Goal: Task Accomplishment & Management: Manage account settings

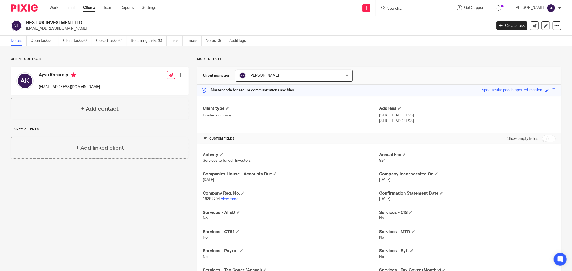
click at [412, 7] on input "Search" at bounding box center [410, 8] width 48 height 5
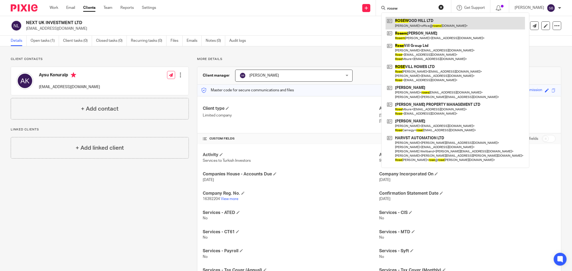
type input "rosew"
click at [431, 22] on link at bounding box center [454, 23] width 139 height 12
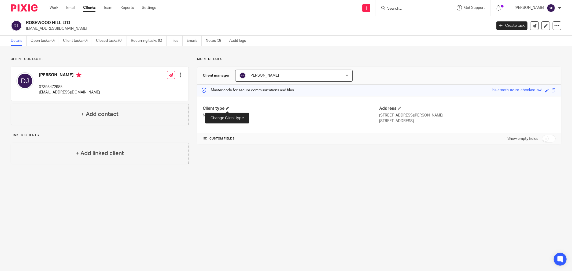
click at [227, 107] on span at bounding box center [227, 108] width 3 height 3
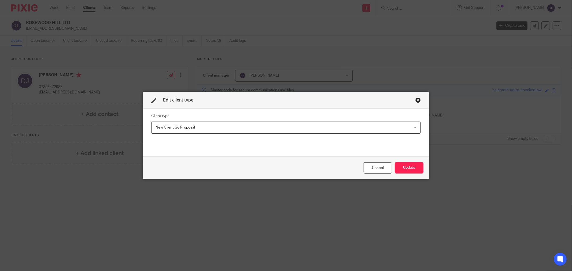
click at [218, 125] on span "New Client Go Proposal" at bounding box center [261, 127] width 212 height 11
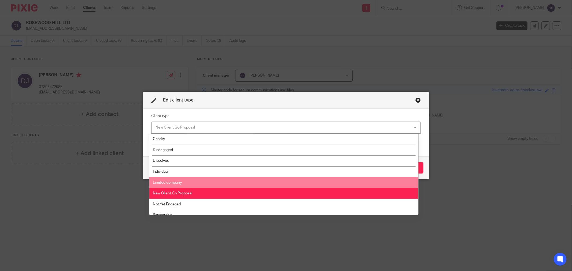
click at [205, 185] on li "Limited company" at bounding box center [283, 182] width 268 height 11
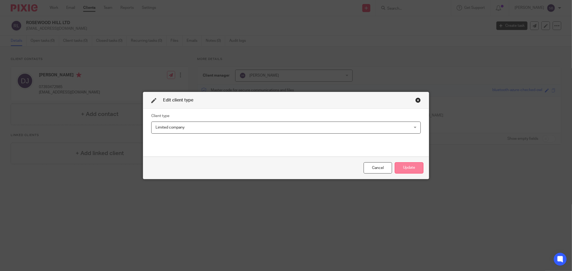
click at [409, 166] on button "Update" at bounding box center [408, 168] width 29 height 12
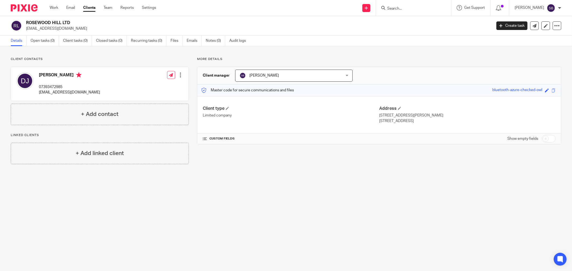
click at [548, 141] on input "checkbox" at bounding box center [548, 139] width 14 height 8
checkbox input "true"
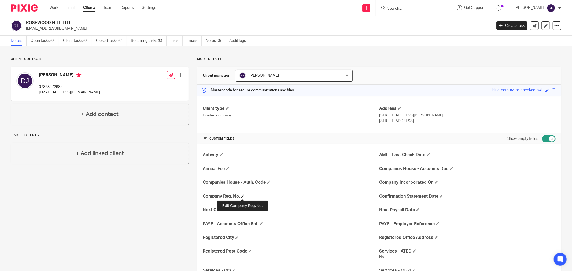
click at [241, 196] on span at bounding box center [242, 196] width 3 height 3
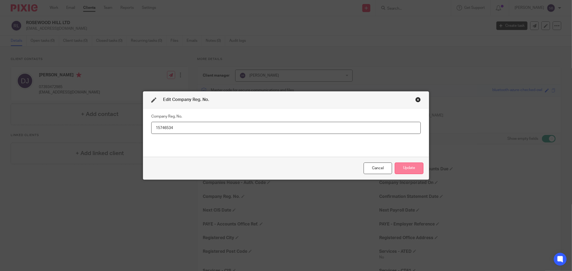
type input "15746534"
click at [408, 172] on button "Update" at bounding box center [408, 169] width 29 height 12
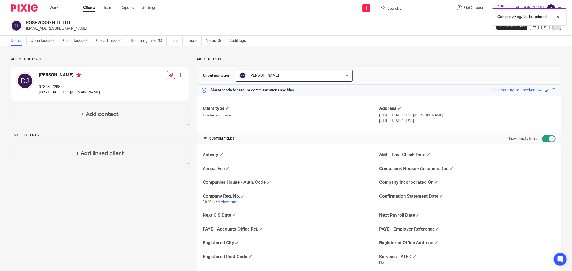
click at [552, 28] on div at bounding box center [556, 25] width 9 height 9
click at [536, 39] on link "Update from Companies House" at bounding box center [522, 39] width 59 height 8
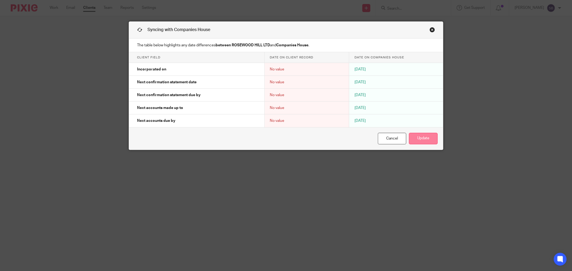
click at [432, 141] on button "Update" at bounding box center [423, 139] width 29 height 12
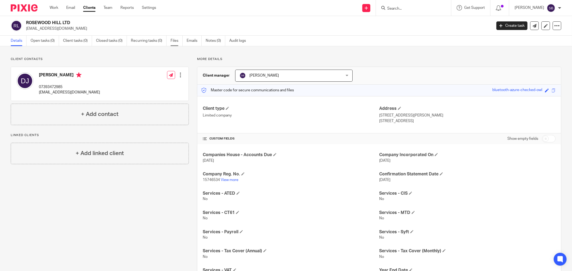
click at [175, 42] on link "Files" at bounding box center [176, 41] width 12 height 10
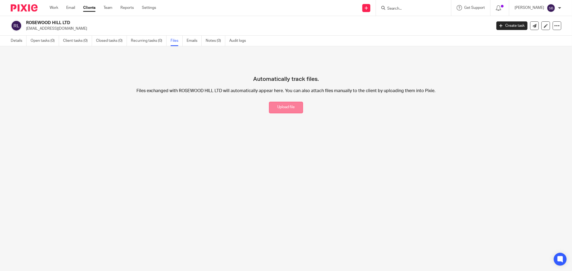
click at [281, 106] on button "Upload file" at bounding box center [286, 108] width 34 height 12
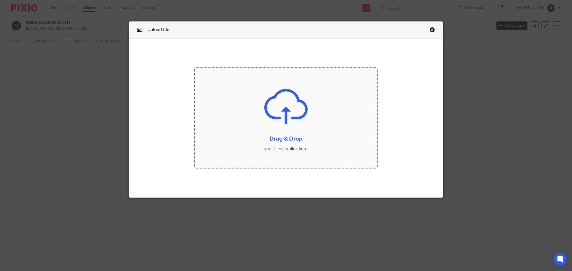
click at [299, 150] on input "file" at bounding box center [286, 118] width 182 height 100
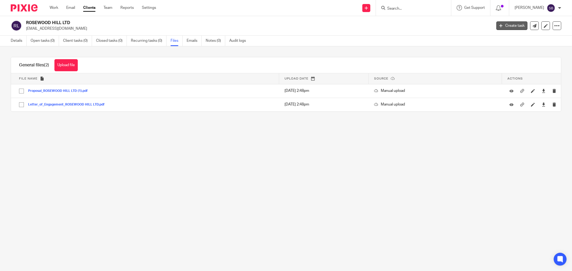
click at [505, 25] on link "Create task" at bounding box center [511, 25] width 31 height 9
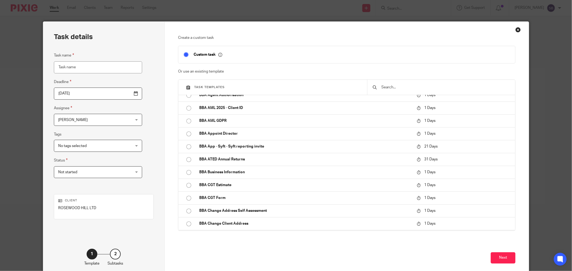
scroll to position [30, 0]
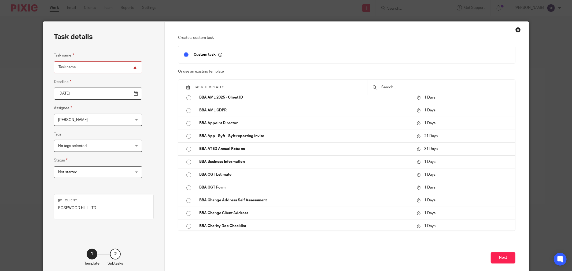
click at [391, 87] on input "text" at bounding box center [444, 87] width 129 height 6
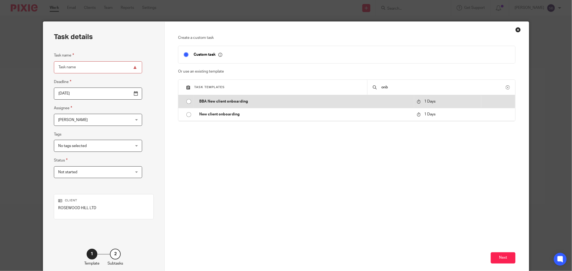
type input "onb"
click at [267, 103] on p "BBA New client onboarding" at bounding box center [305, 101] width 212 height 5
type input "2025-09-17"
type input "BBA New client onboarding"
checkbox input "false"
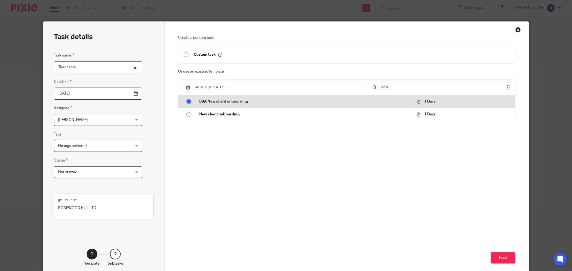
radio input "true"
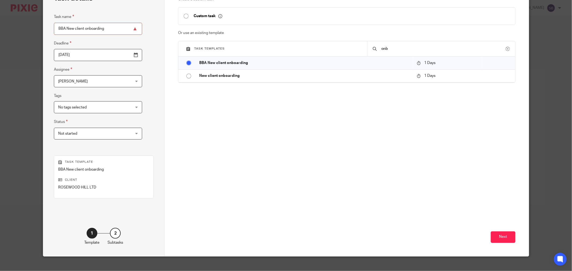
scroll to position [46, 0]
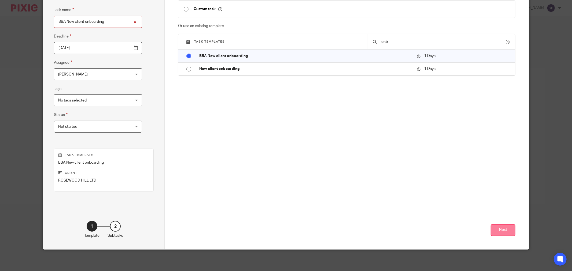
click at [497, 228] on button "Next" at bounding box center [502, 231] width 25 height 12
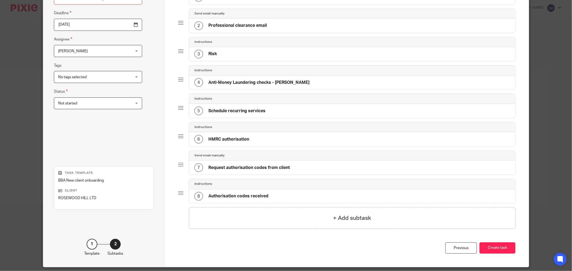
scroll to position [87, 0]
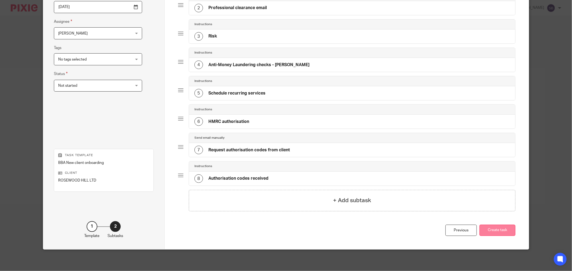
click at [500, 229] on button "Create task" at bounding box center [497, 231] width 36 height 12
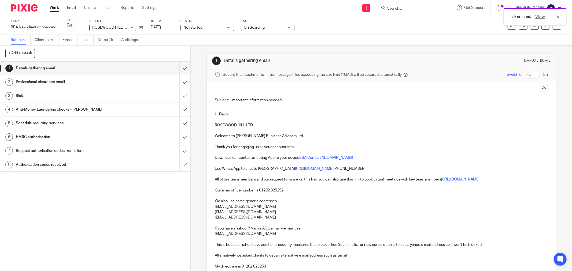
click at [237, 89] on input "text" at bounding box center [381, 88] width 312 height 6
click at [288, 91] on input "text" at bounding box center [408, 88] width 260 height 10
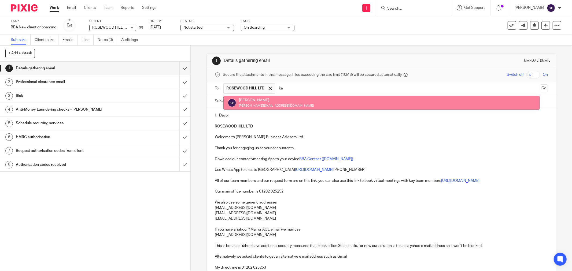
type input "ka"
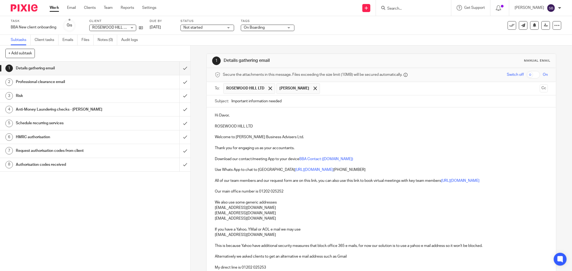
click at [333, 90] on input "text" at bounding box center [429, 88] width 215 height 10
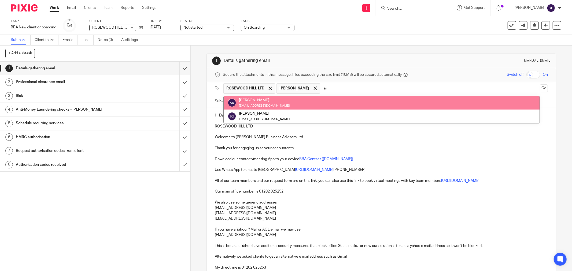
type input "ali"
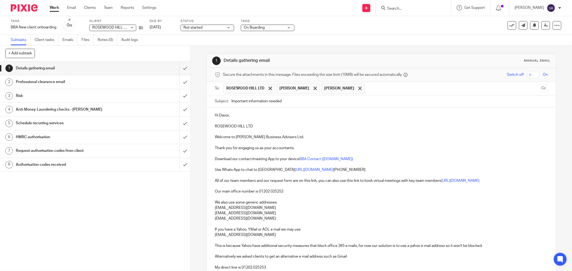
click at [367, 91] on input "text" at bounding box center [452, 88] width 170 height 10
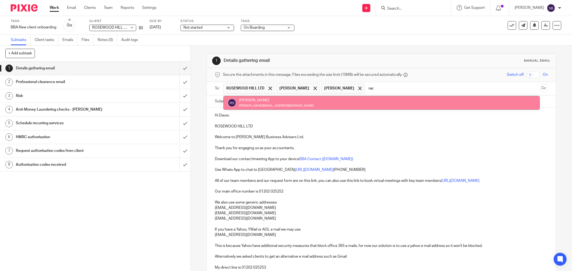
type input "rac"
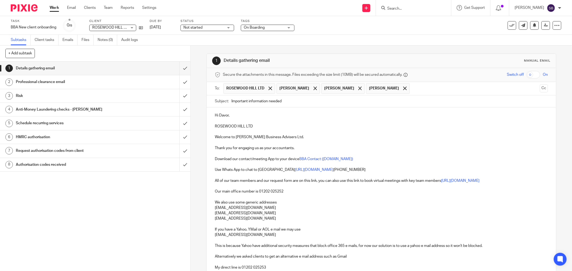
click at [412, 90] on input "text" at bounding box center [474, 88] width 125 height 10
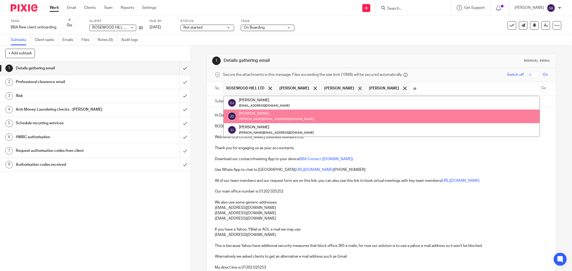
type input "ja"
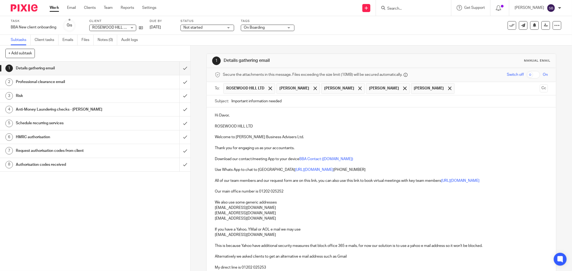
click at [457, 89] on input "text" at bounding box center [497, 88] width 80 height 10
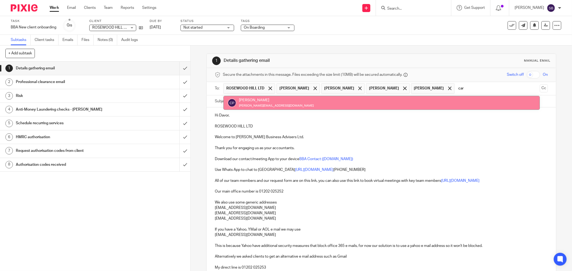
type input "car"
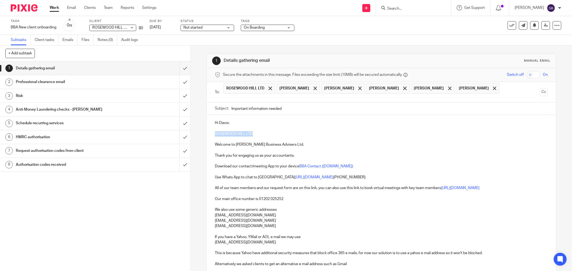
drag, startPoint x: 213, startPoint y: 126, endPoint x: 262, endPoint y: 125, distance: 49.0
click at [262, 131] on p "ROSEWOOD HILL LTD" at bounding box center [381, 133] width 333 height 5
copy p "ROSEWOOD HILL LTD"
click at [320, 103] on input "Important information needed" at bounding box center [389, 109] width 316 height 12
paste input "ROSEWOOD HILL LTD"
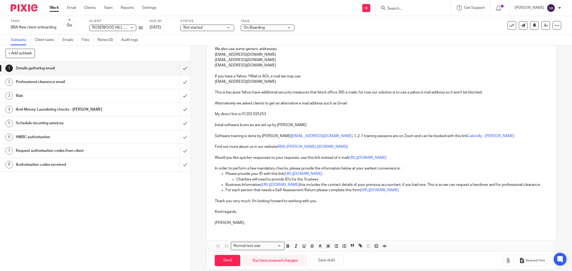
scroll to position [166, 0]
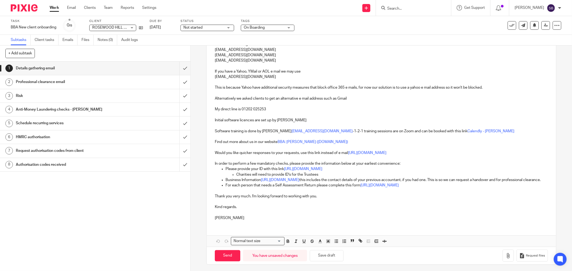
type input "Important information needed ROSEWOOD HILL LTD"
drag, startPoint x: 231, startPoint y: 167, endPoint x: 325, endPoint y: 169, distance: 93.8
click at [325, 172] on li "Charities will need to provide ID's for the Trustees" at bounding box center [391, 174] width 311 height 5
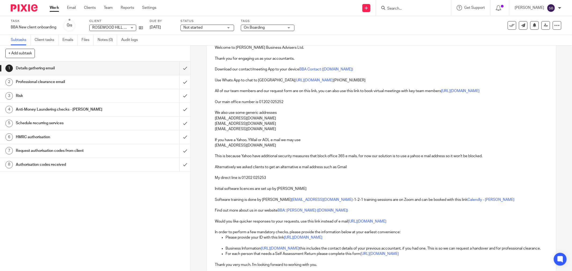
scroll to position [17, 0]
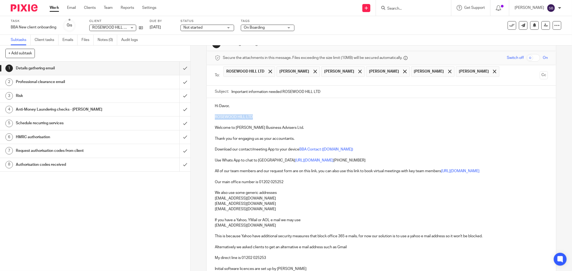
drag, startPoint x: 212, startPoint y: 109, endPoint x: 250, endPoint y: 108, distance: 37.5
click at [250, 108] on div "Hi Davor, ROSEWOOD HILL LTD Welcome to [PERSON_NAME] Business Advisers Ltd. Tha…" at bounding box center [381, 235] width 349 height 275
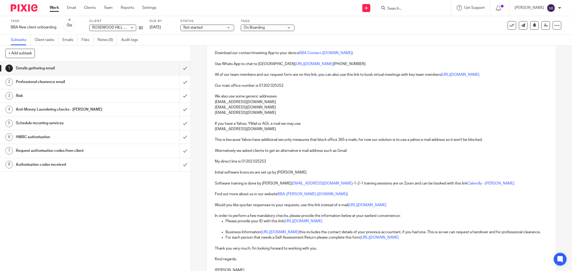
scroll to position [166, 0]
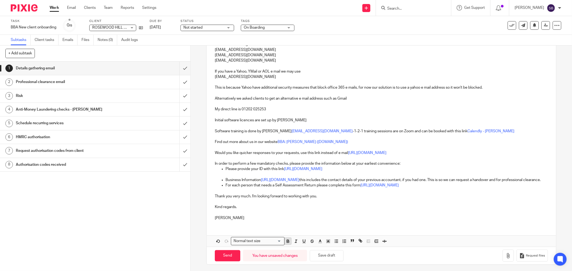
click at [287, 241] on icon "button" at bounding box center [288, 241] width 2 height 1
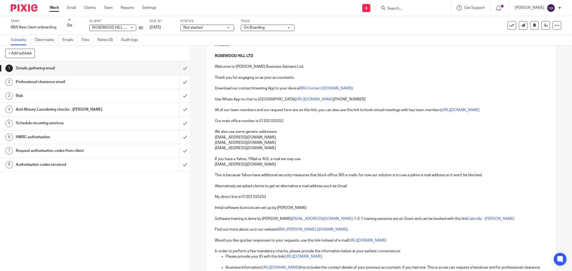
scroll to position [0, 0]
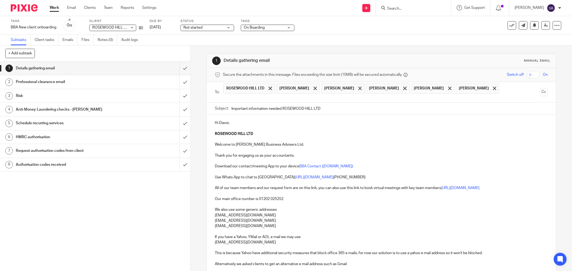
click at [317, 131] on p "ROSEWOOD HILL LTD" at bounding box center [381, 133] width 333 height 5
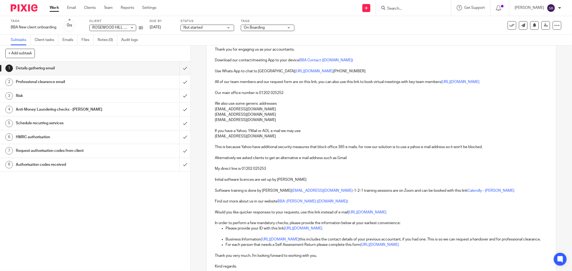
scroll to position [166, 0]
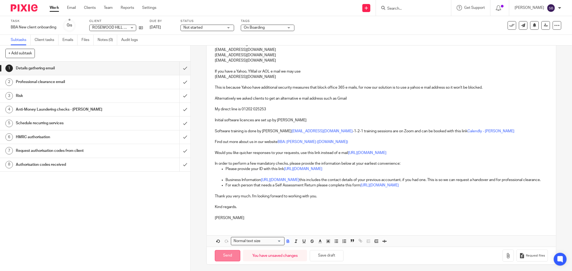
click at [227, 253] on input "Send" at bounding box center [227, 256] width 25 height 12
type input "Sent"
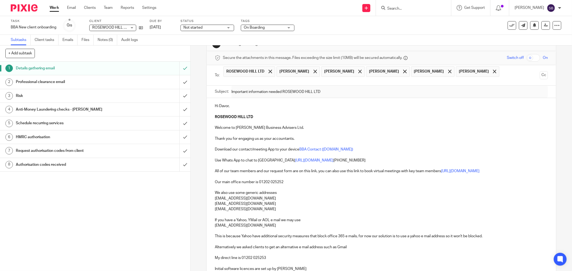
scroll to position [0, 0]
